Goal: Information Seeking & Learning: Learn about a topic

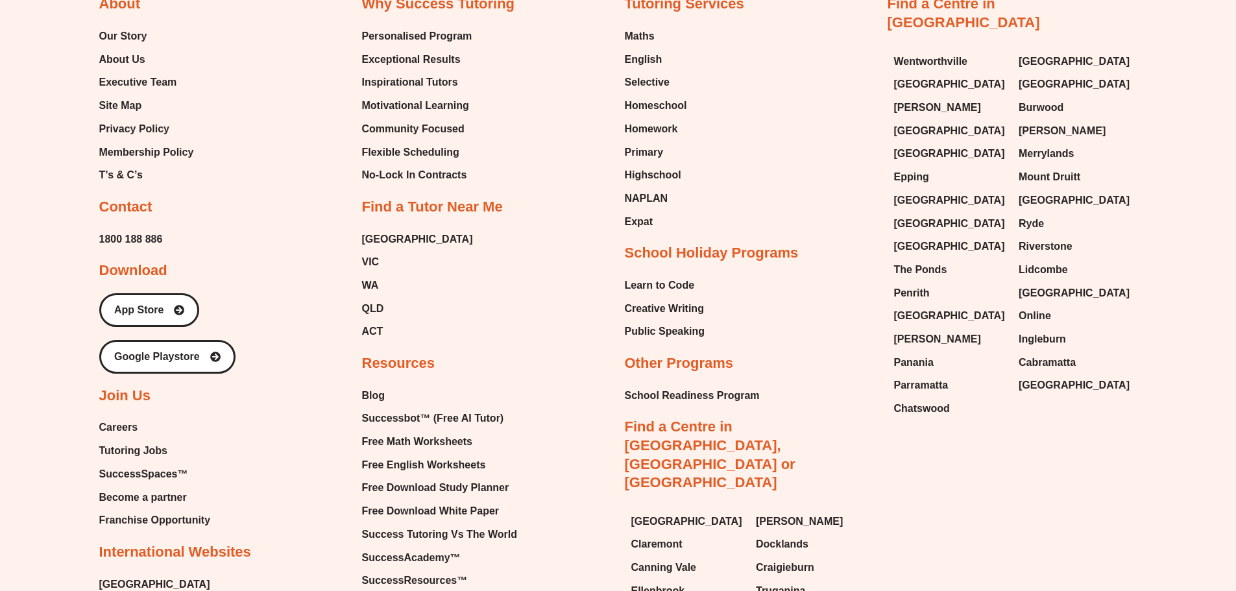
scroll to position [3501, 0]
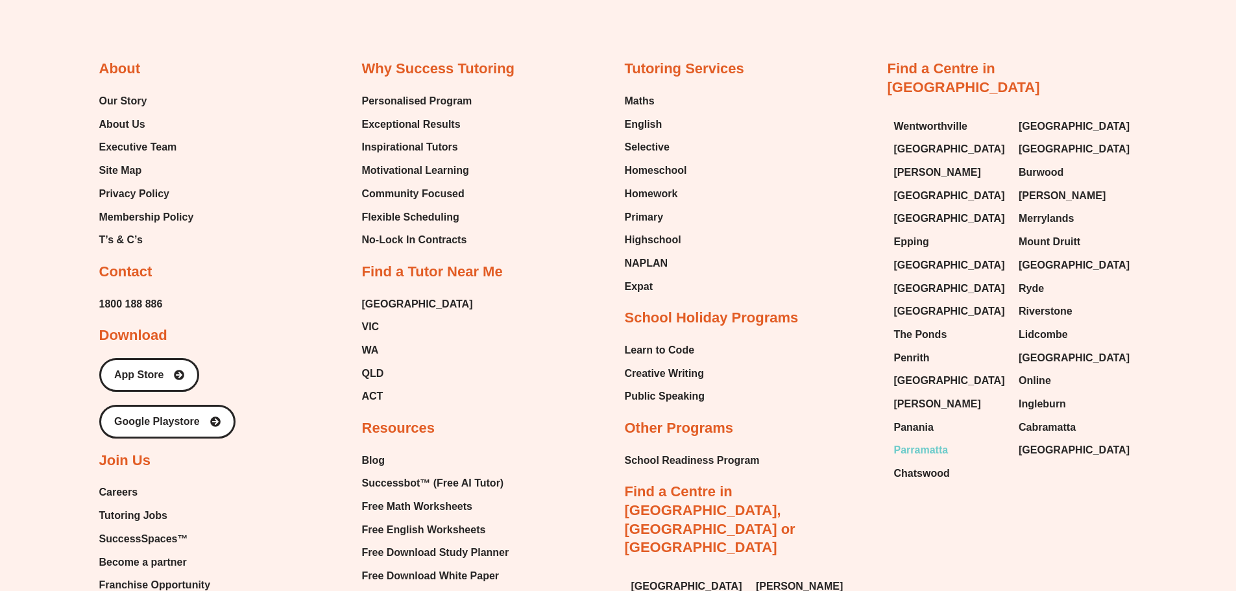
click at [926, 440] on span "Parramatta" at bounding box center [921, 449] width 54 height 19
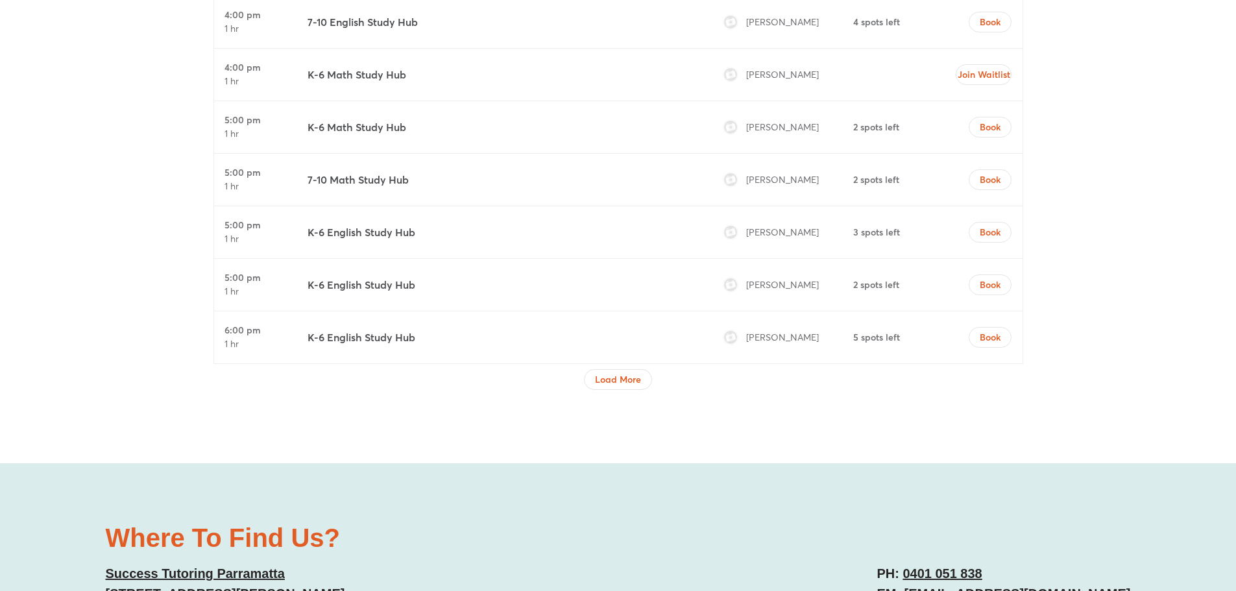
scroll to position [4606, 0]
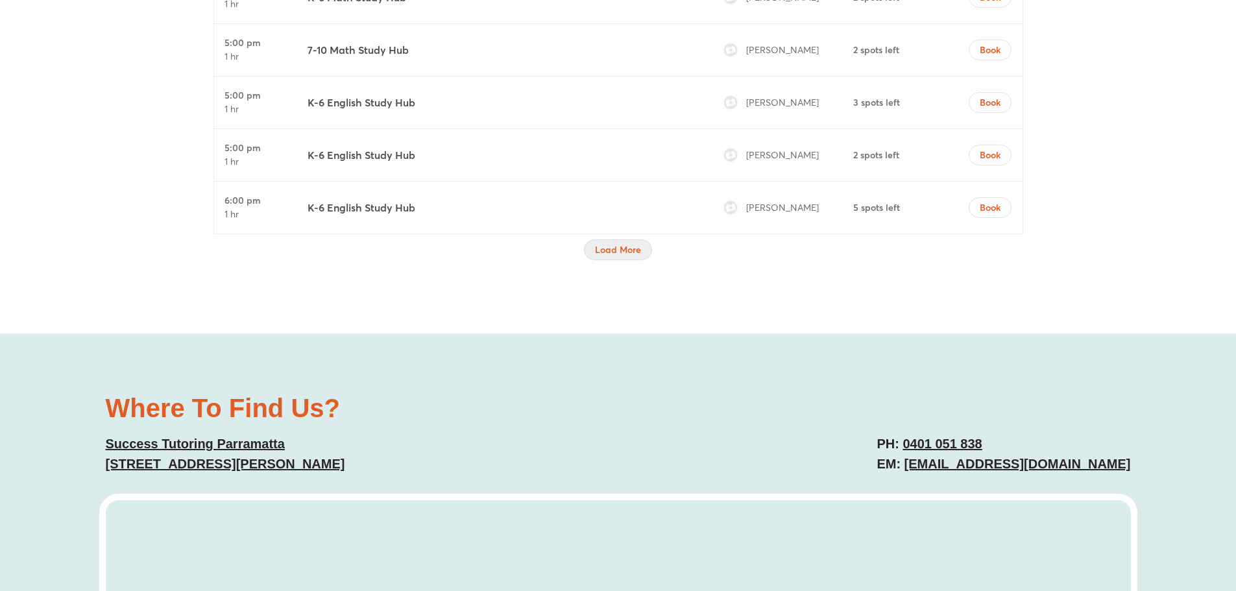
click at [610, 256] on button "Load More" at bounding box center [618, 249] width 68 height 21
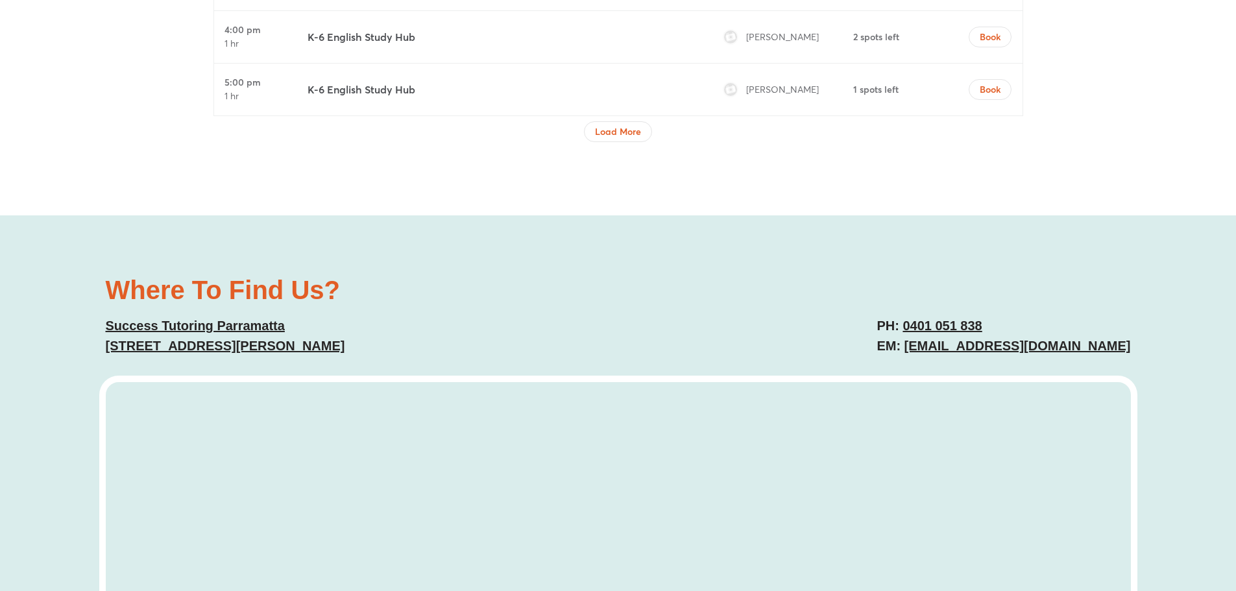
scroll to position [5774, 0]
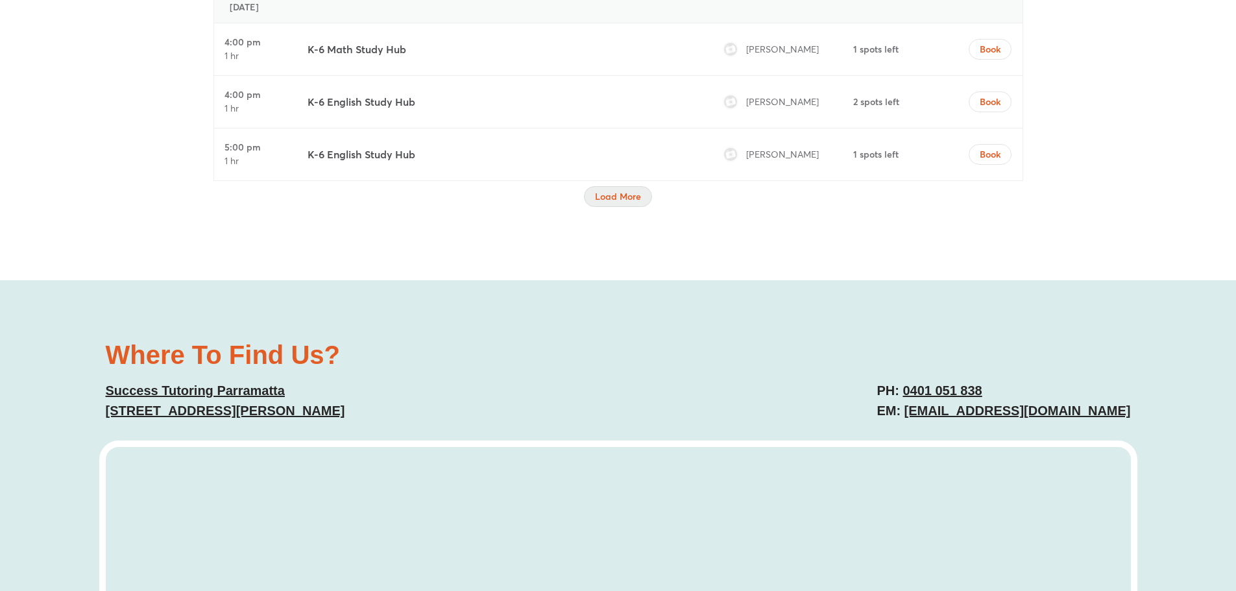
click at [612, 195] on span "Load More" at bounding box center [618, 196] width 46 height 13
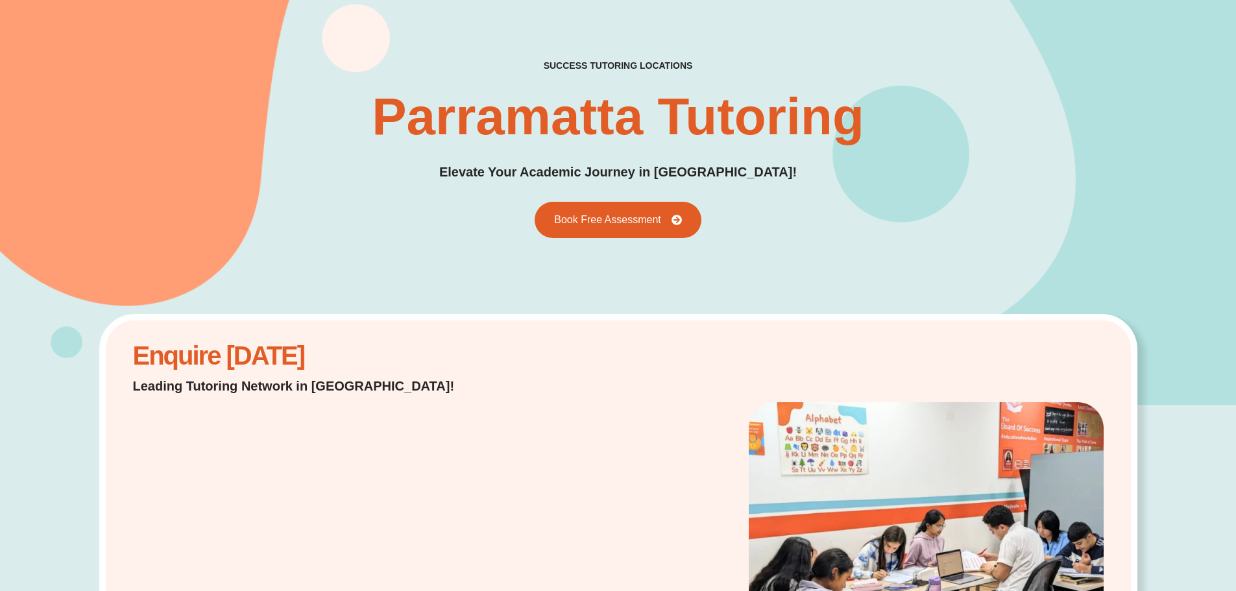
scroll to position [0, 0]
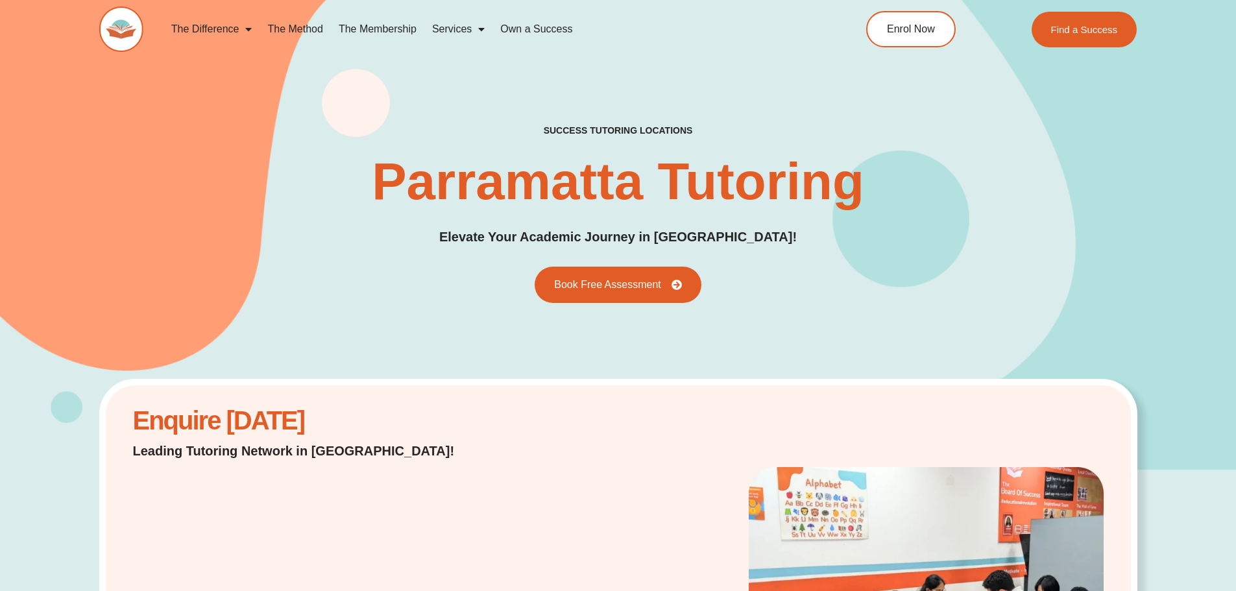
click at [372, 29] on link "The Membership" at bounding box center [377, 29] width 93 height 30
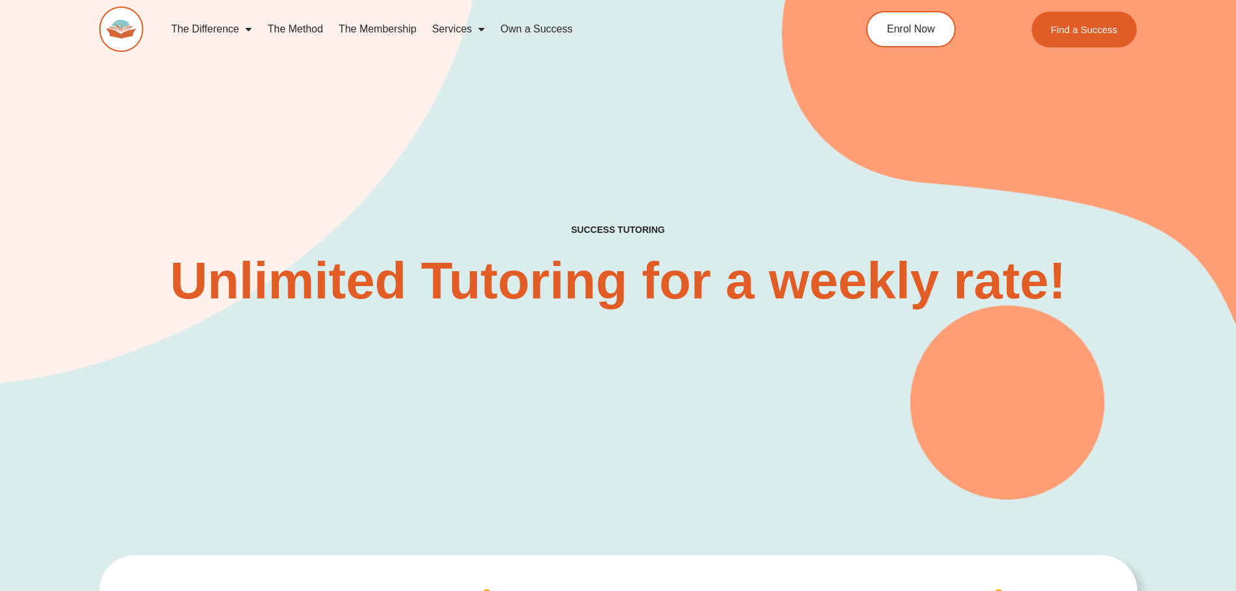
click at [476, 32] on span "Menu" at bounding box center [478, 29] width 13 height 23
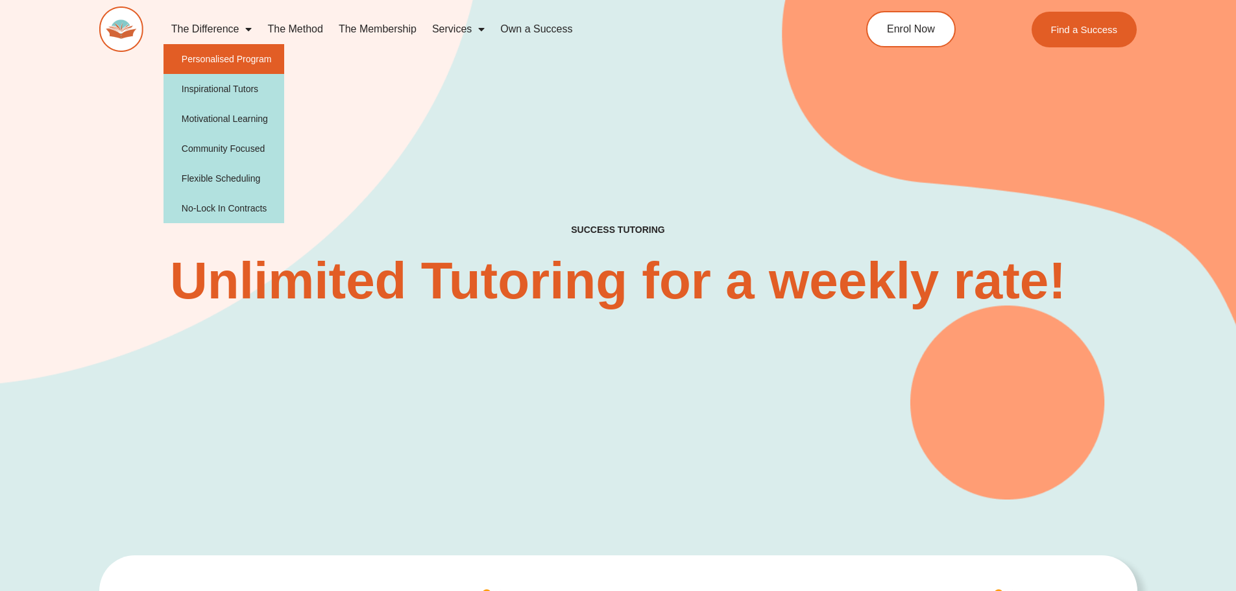
click at [216, 53] on link "Personalised Program" at bounding box center [223, 59] width 121 height 30
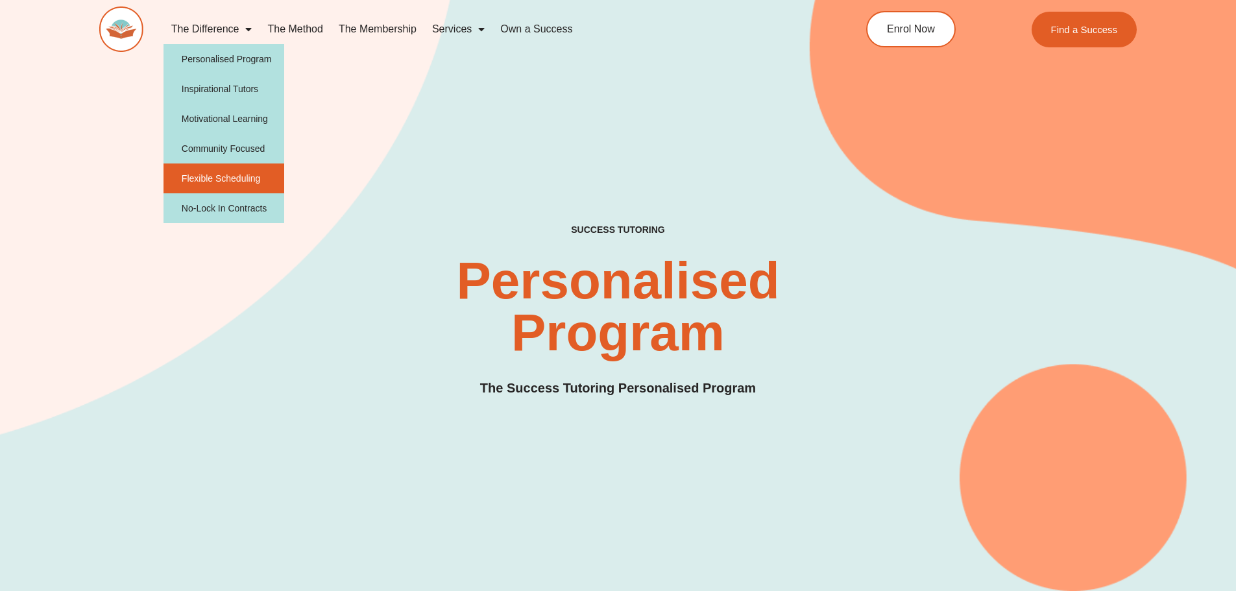
click at [219, 180] on link "Flexible Scheduling" at bounding box center [223, 178] width 121 height 30
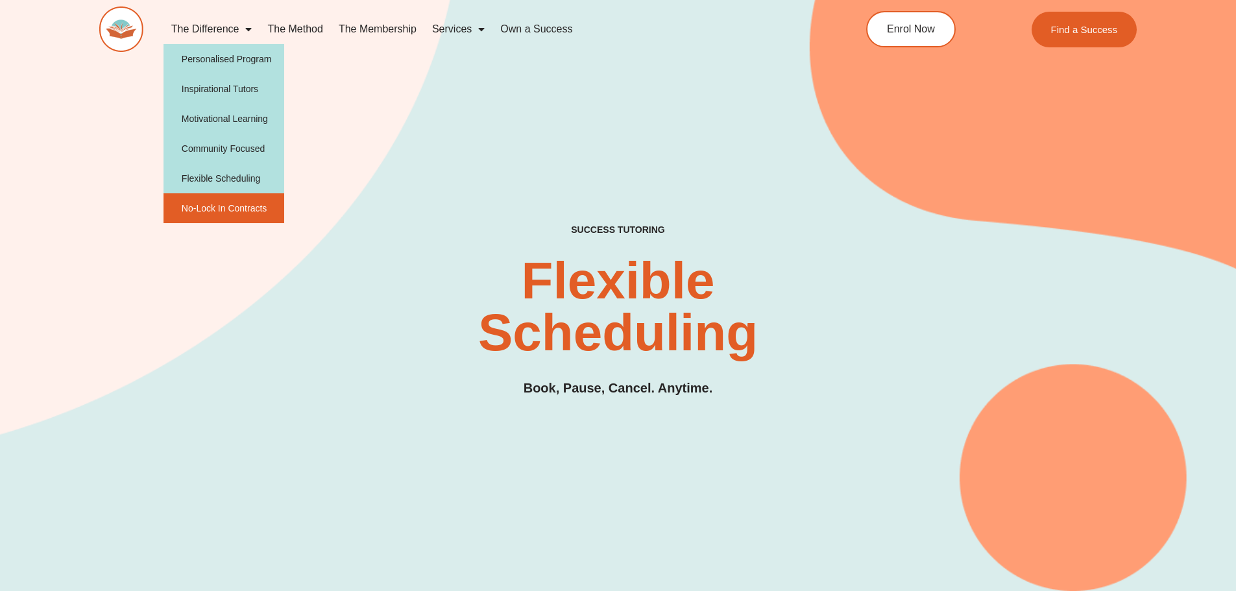
click at [232, 204] on link "No-Lock In Contracts" at bounding box center [223, 208] width 121 height 30
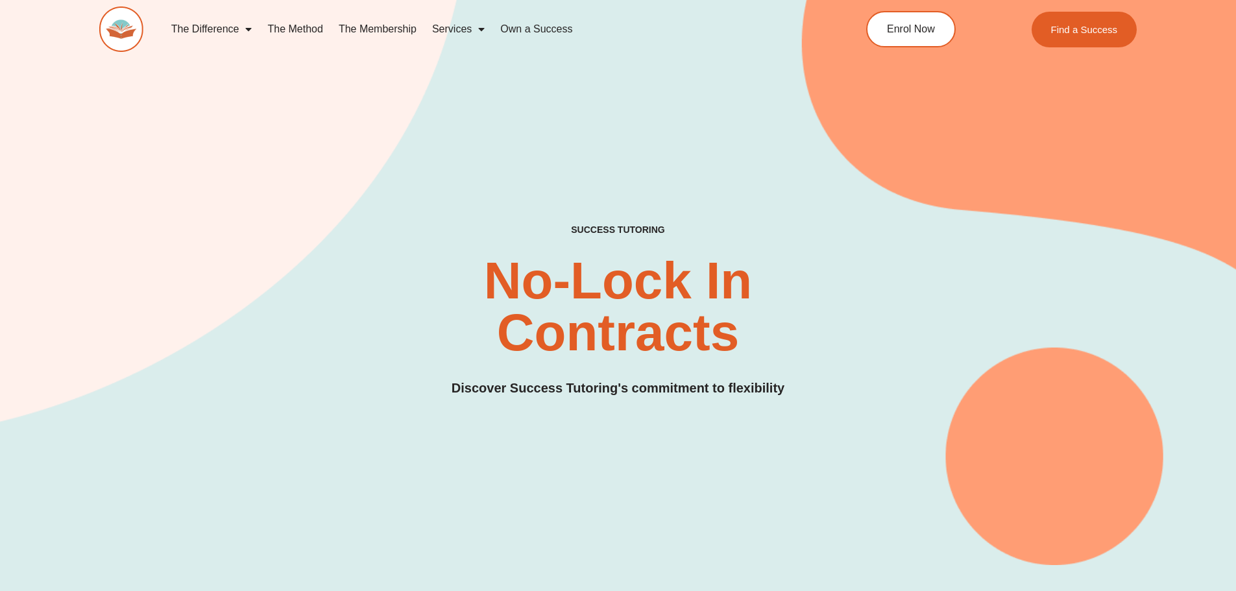
click at [394, 31] on link "The Membership" at bounding box center [377, 29] width 93 height 30
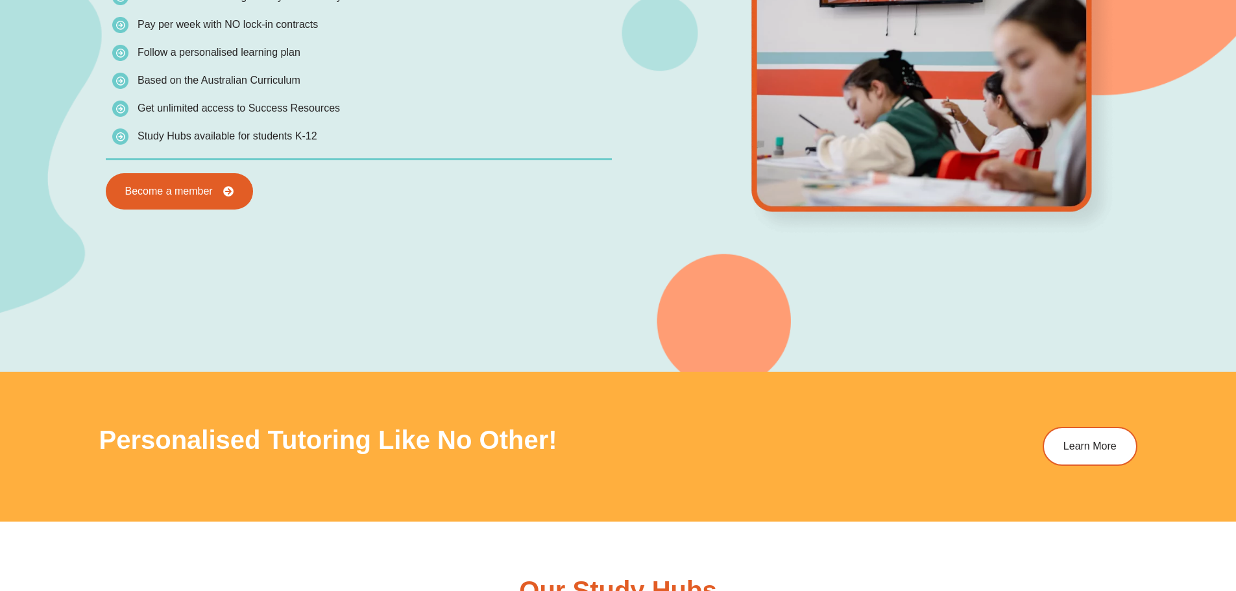
scroll to position [1358, 0]
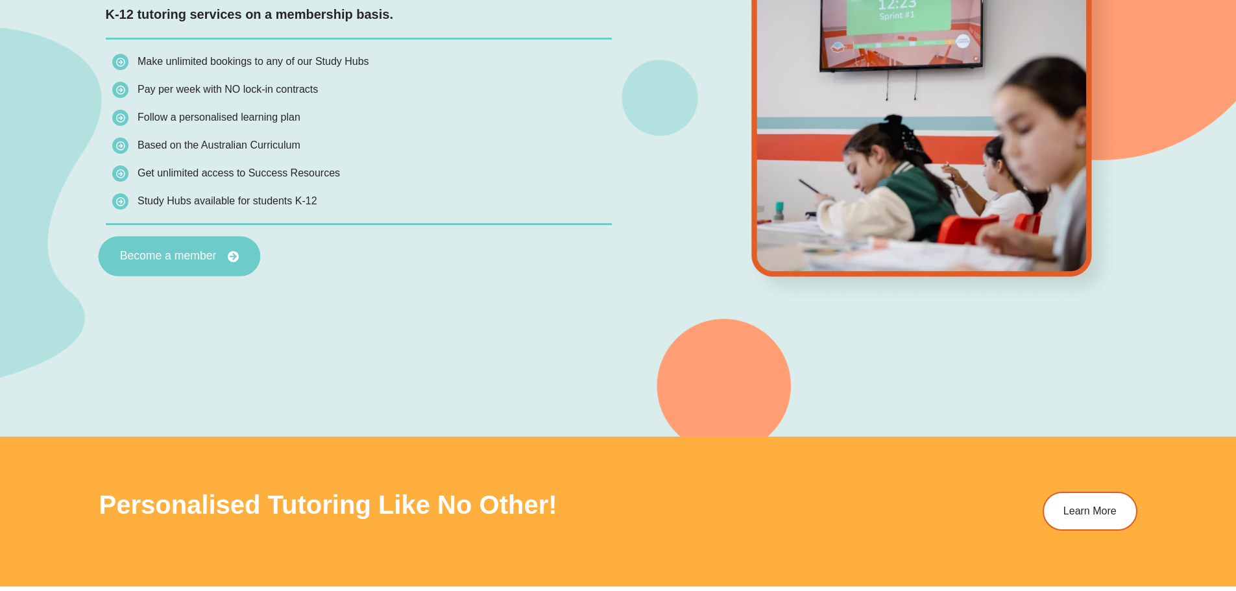
click at [181, 252] on span "Become a member" at bounding box center [167, 256] width 97 height 12
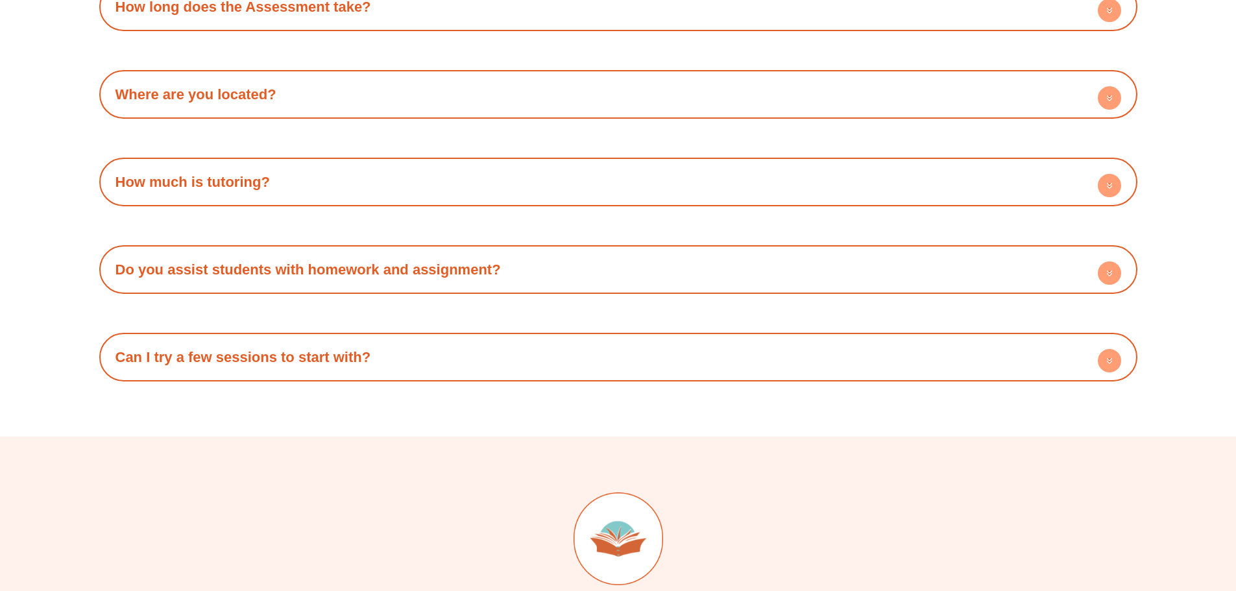
scroll to position [4411, 0]
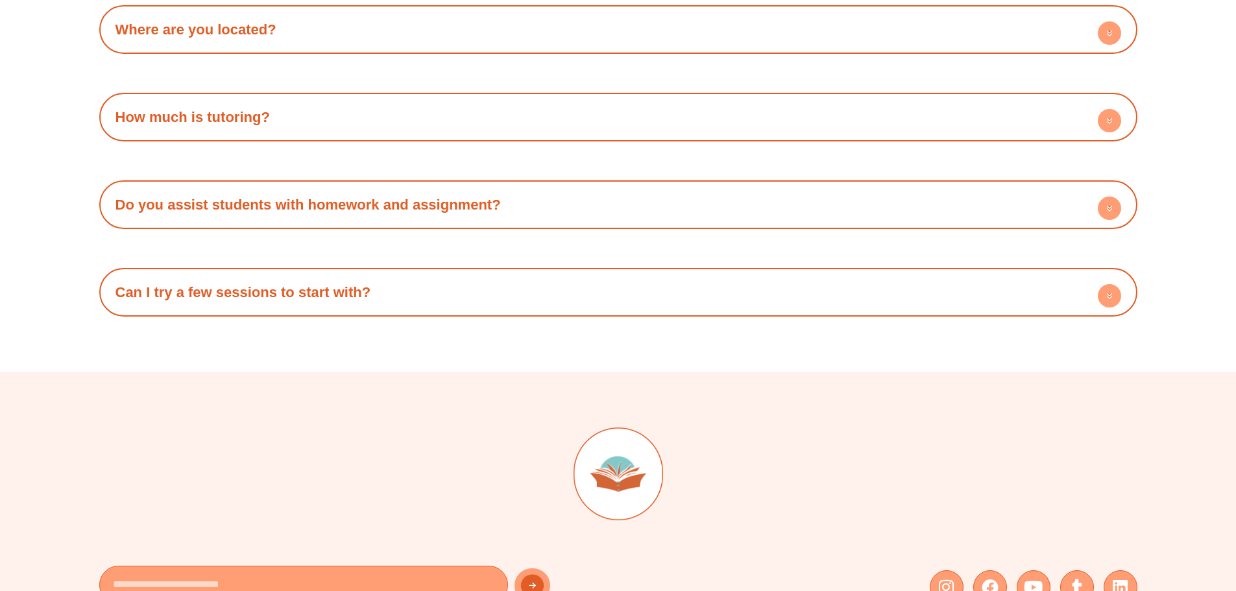
click at [666, 105] on div "How much is tutoring?" at bounding box center [618, 117] width 1025 height 36
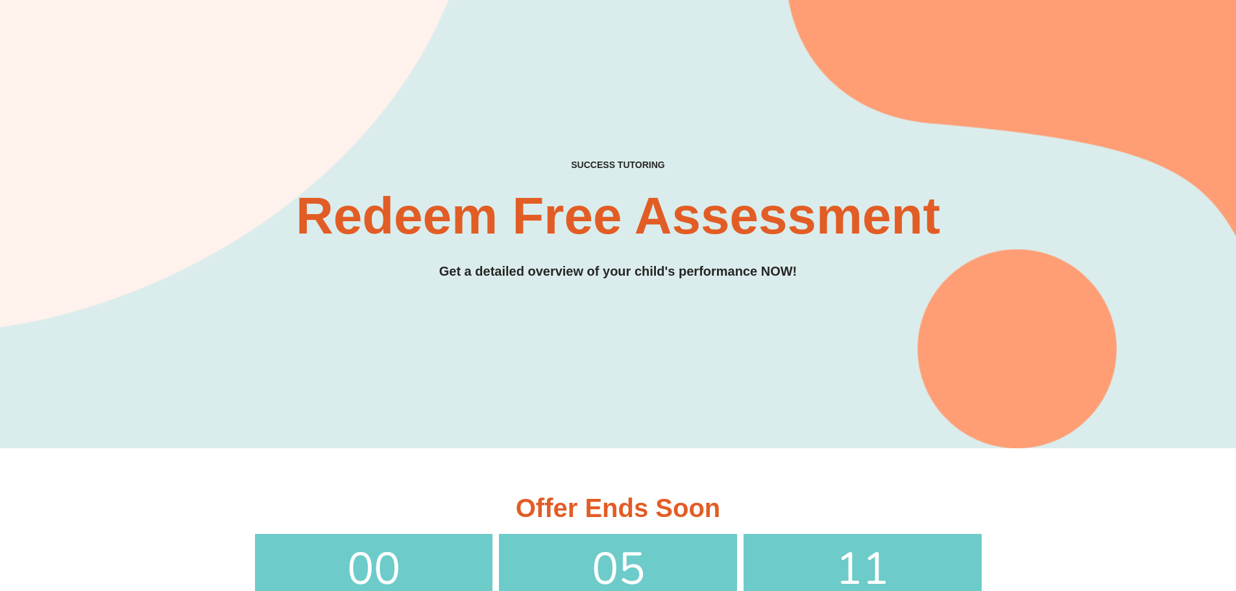
scroll to position [0, 0]
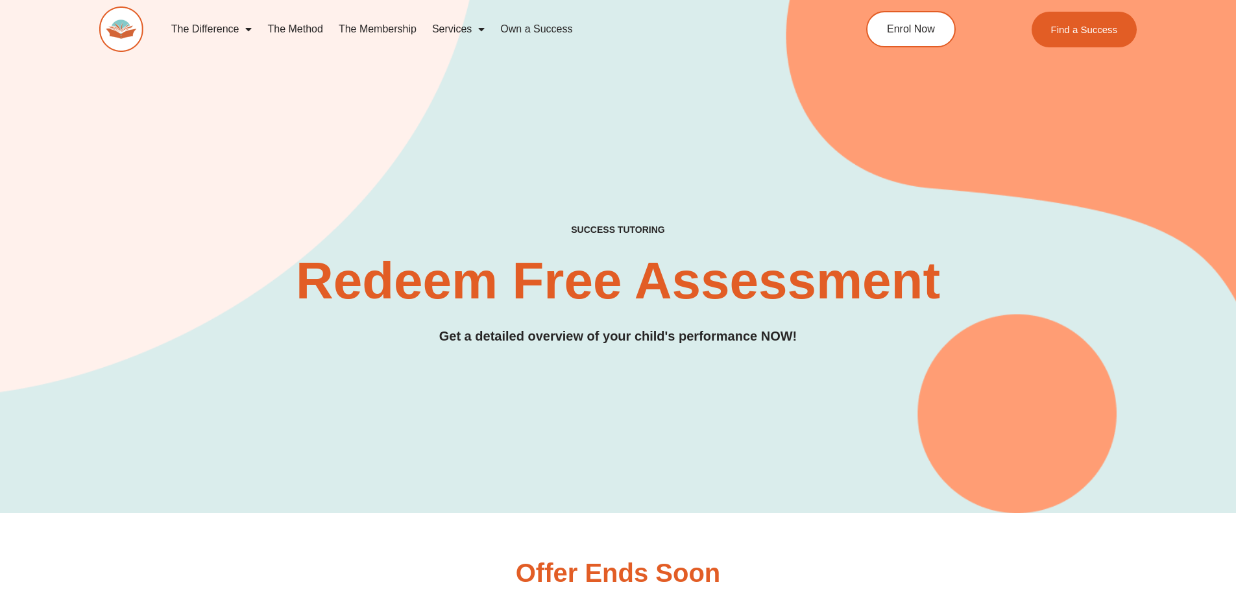
click at [409, 33] on link "The Membership" at bounding box center [377, 29] width 93 height 30
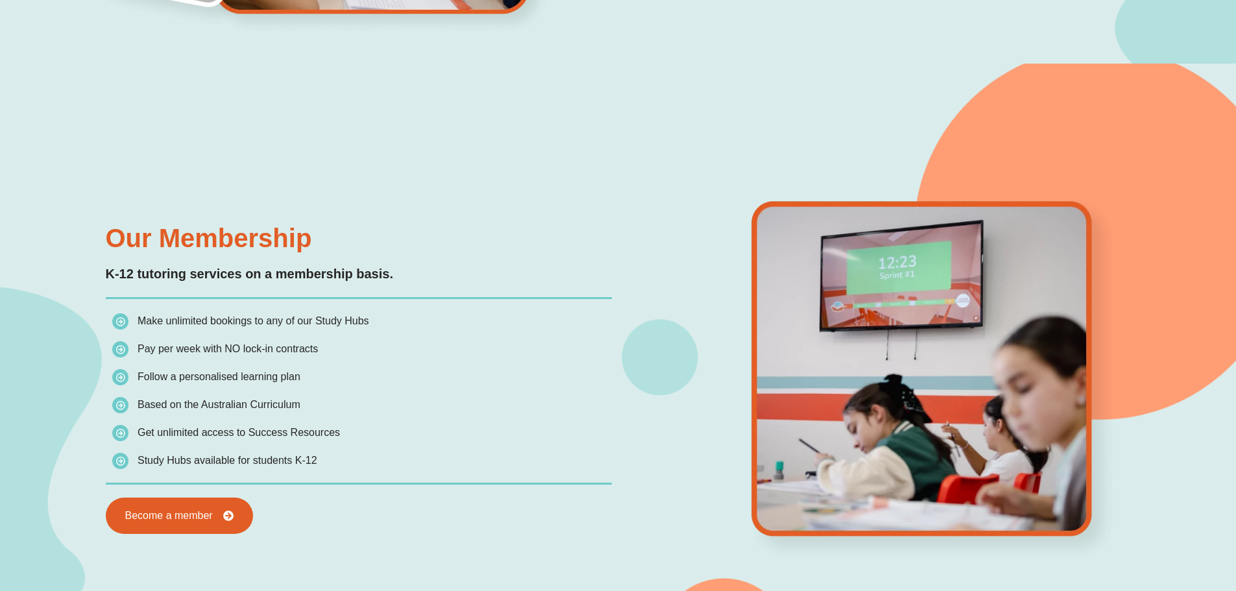
scroll to position [709, 0]
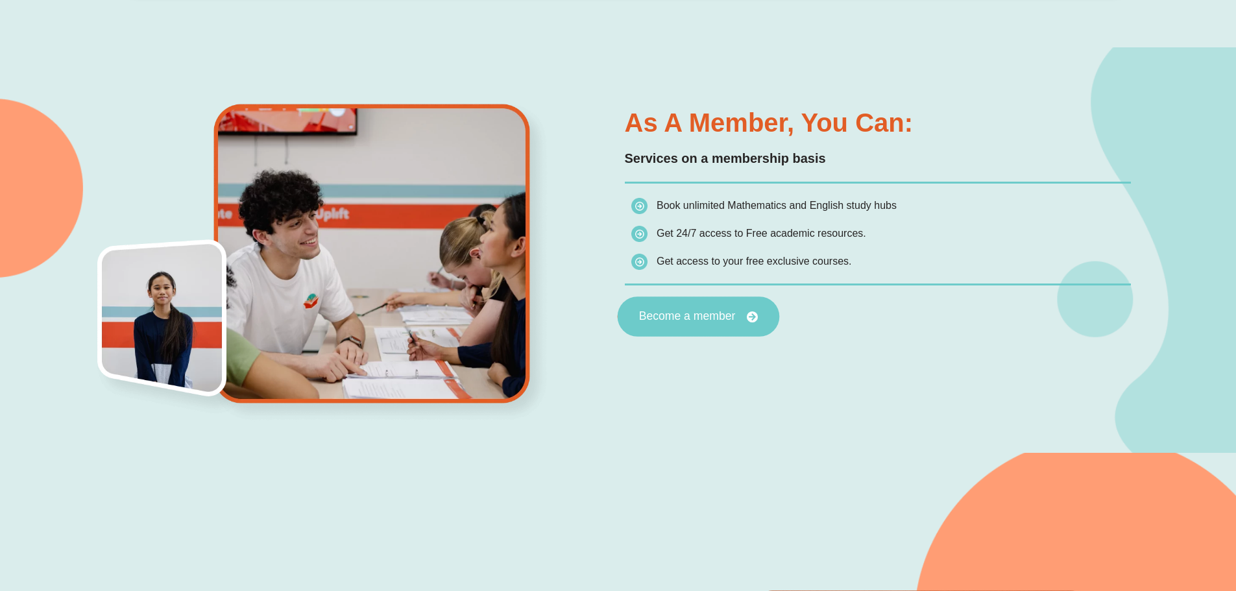
click at [679, 313] on span "Become a member" at bounding box center [686, 317] width 97 height 12
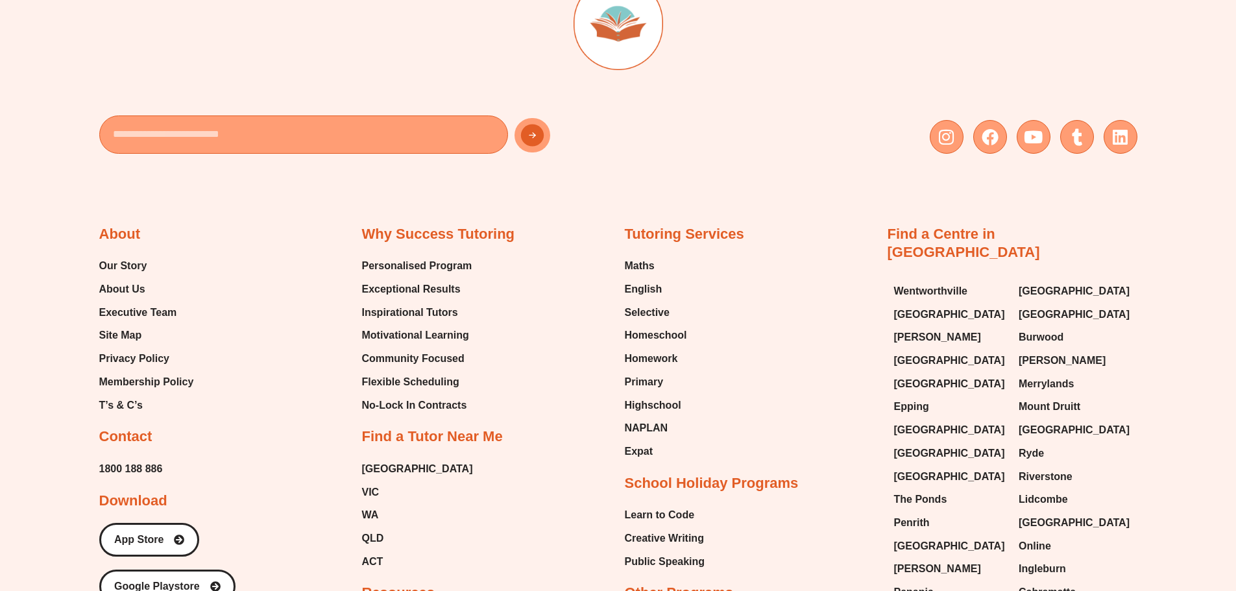
scroll to position [4991, 0]
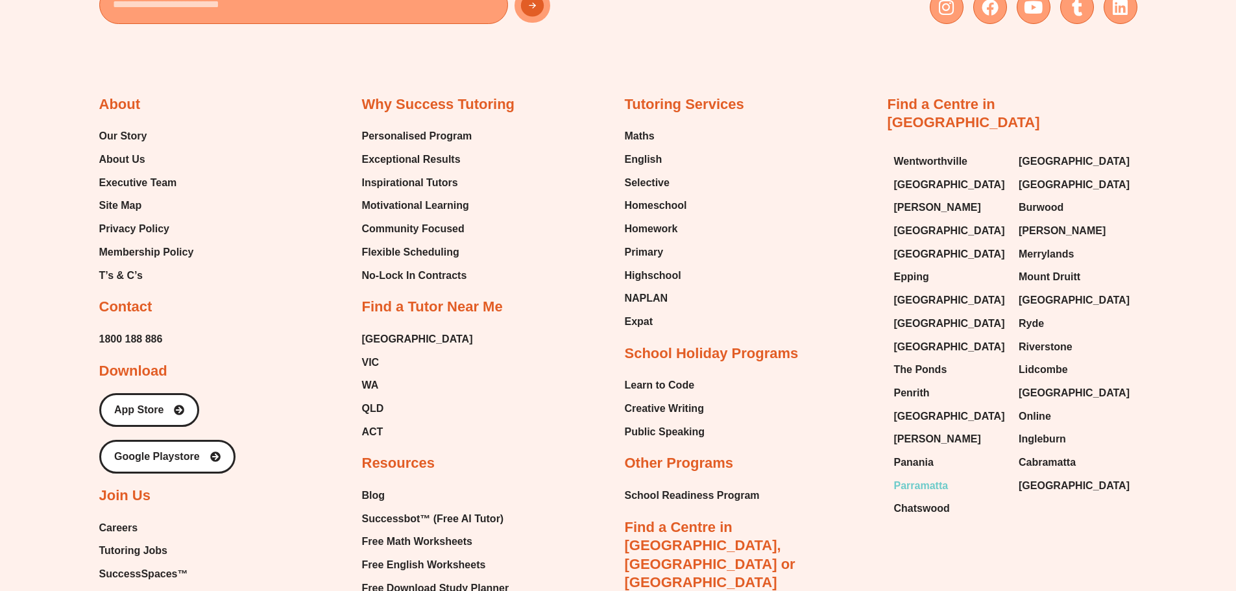
click at [924, 476] on span "Parramatta" at bounding box center [921, 485] width 54 height 19
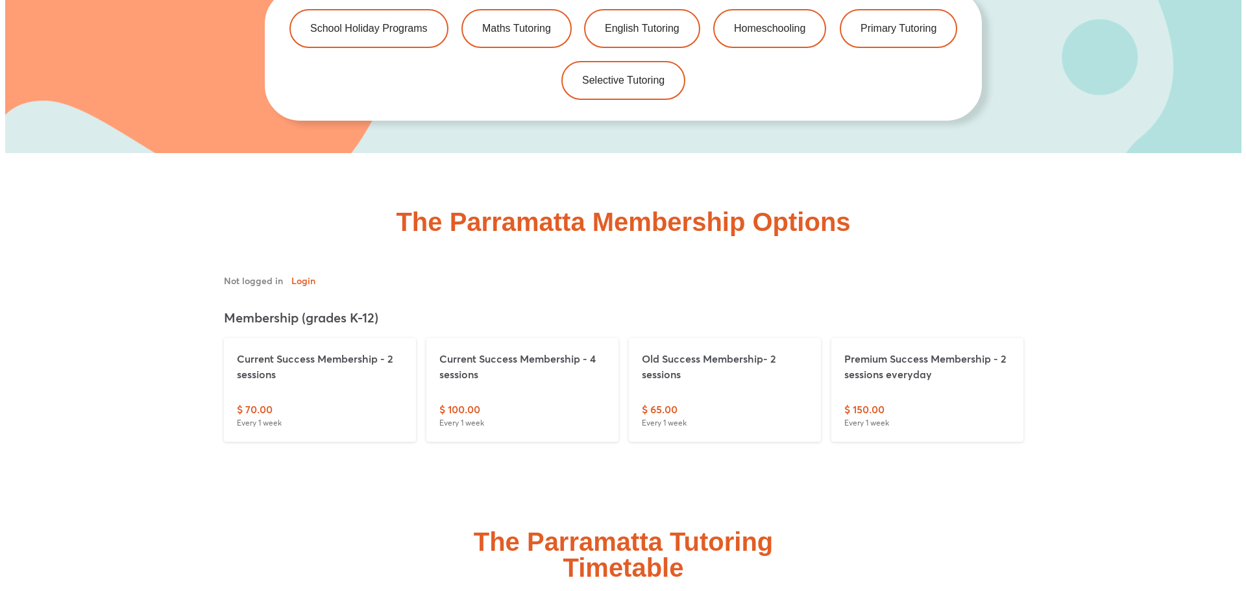
scroll to position [3114, 0]
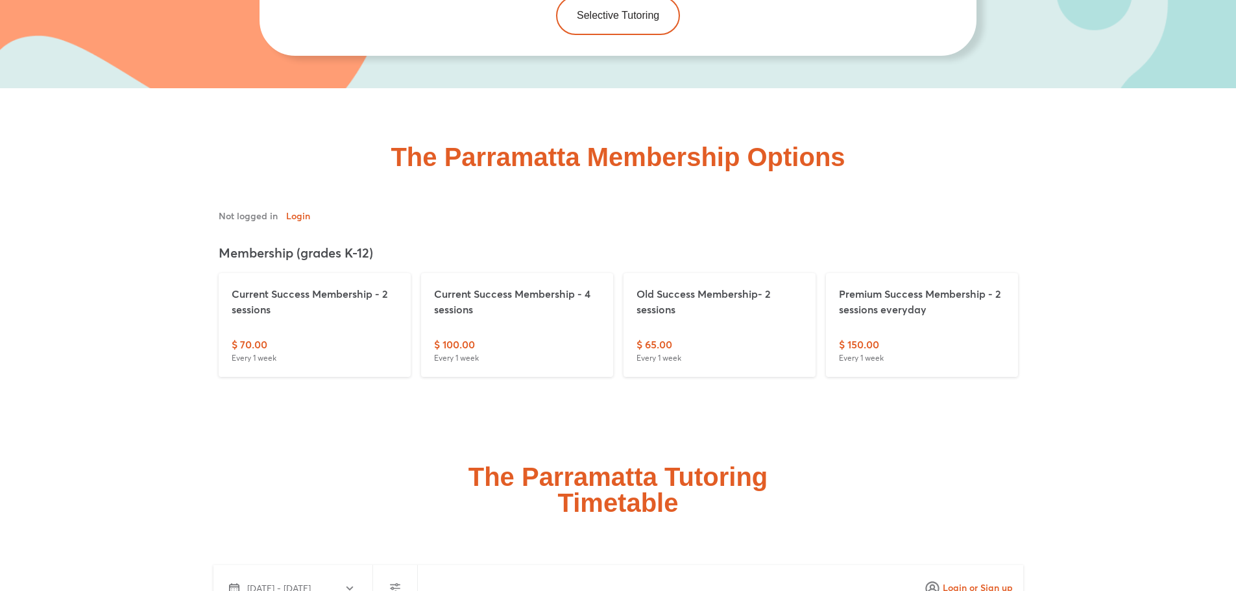
click at [285, 298] on p "Current Success Membership - 2 sessions" at bounding box center [315, 301] width 166 height 31
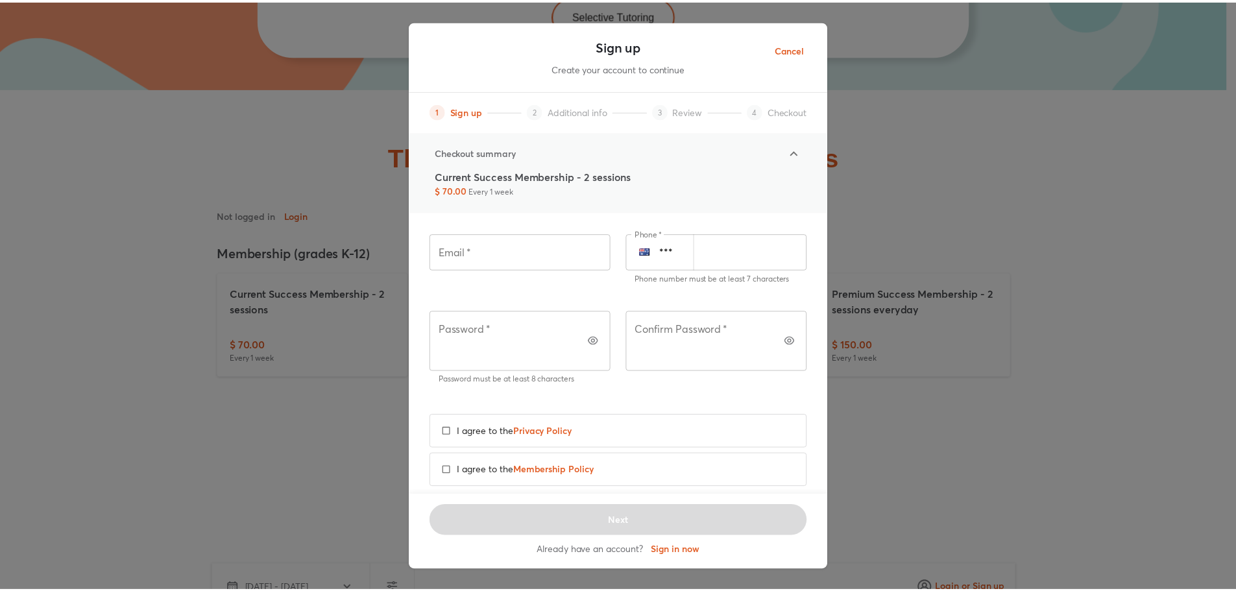
scroll to position [0, 0]
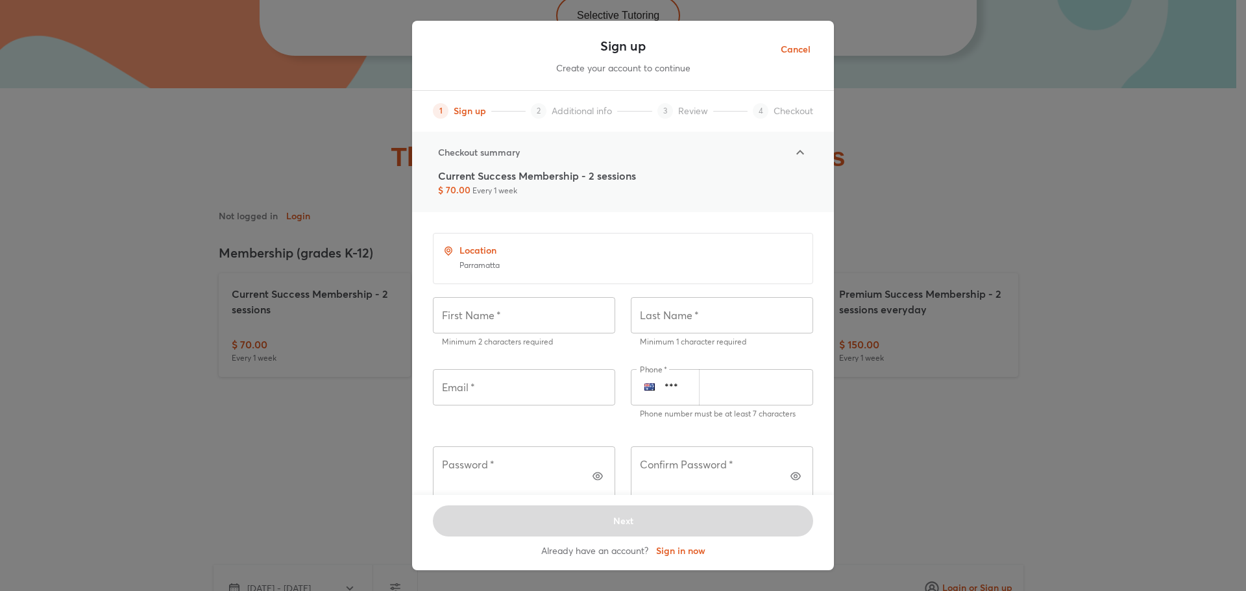
click at [797, 50] on span "Cancel" at bounding box center [795, 50] width 30 height 16
